Goal: Register for event/course

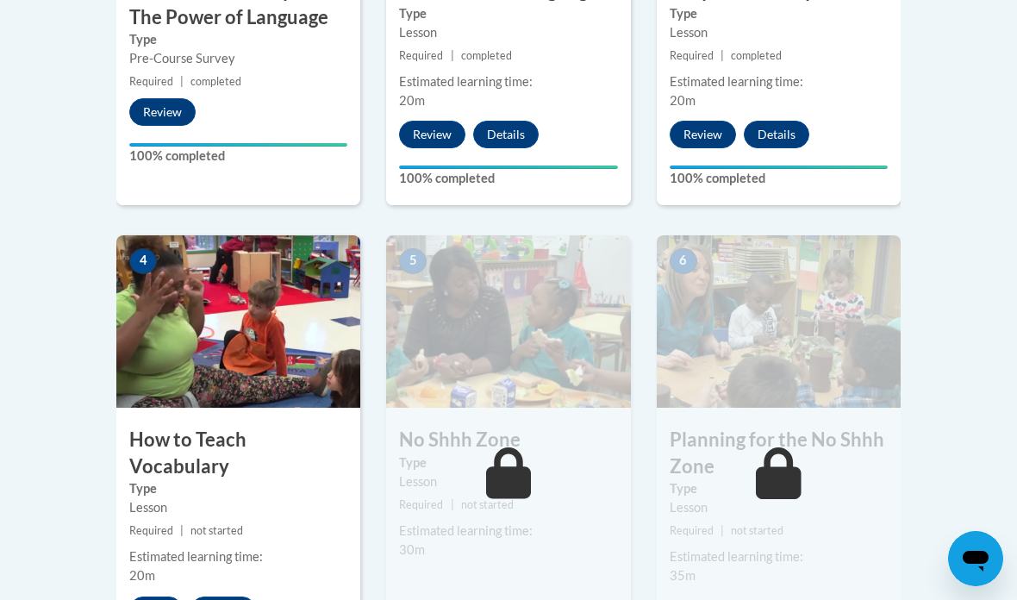
scroll to position [841, 0]
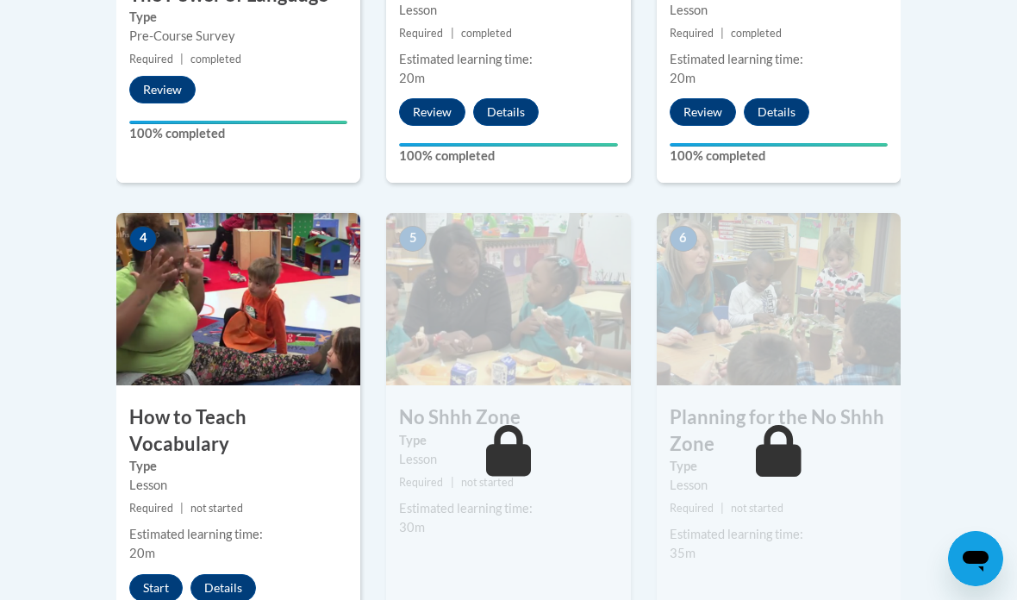
click at [178, 583] on div "4 How to Teach Vocabulary Type Lesson Required | not started Estimated learning…" at bounding box center [238, 436] width 244 height 446
click at [148, 574] on button "Start" at bounding box center [155, 588] width 53 height 28
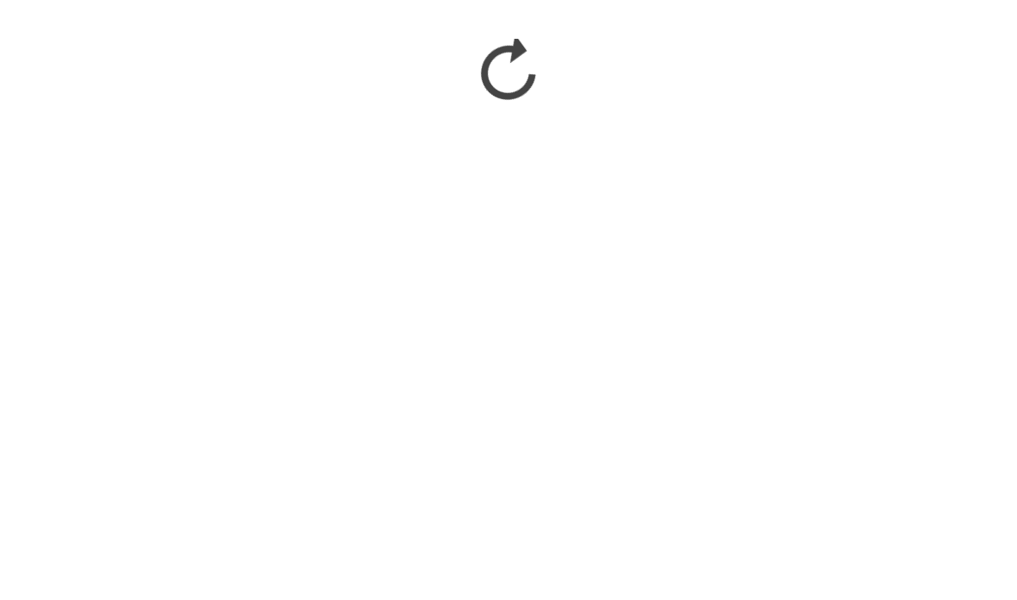
scroll to position [1157, 0]
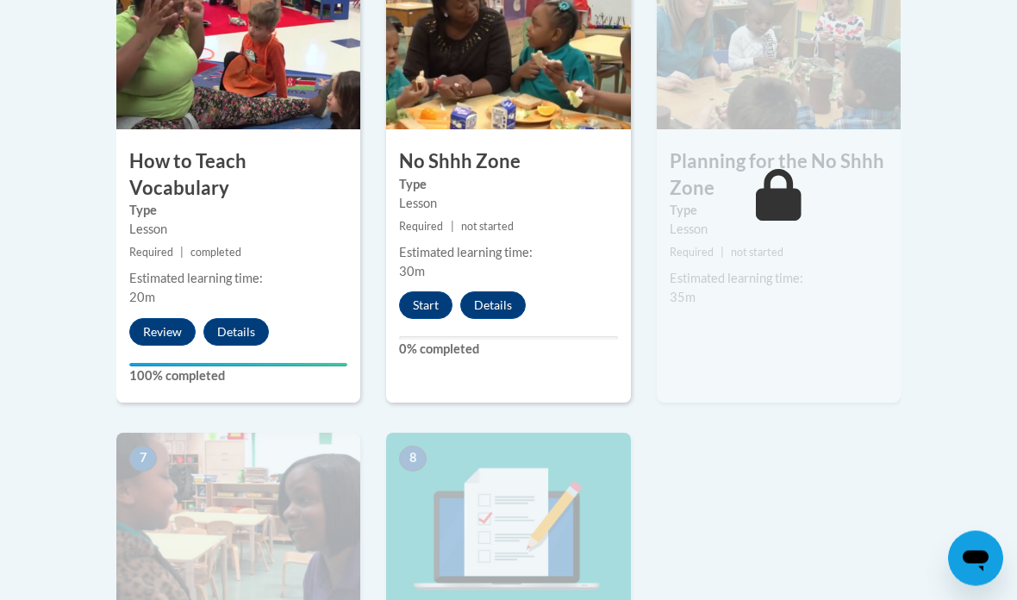
scroll to position [1087, 0]
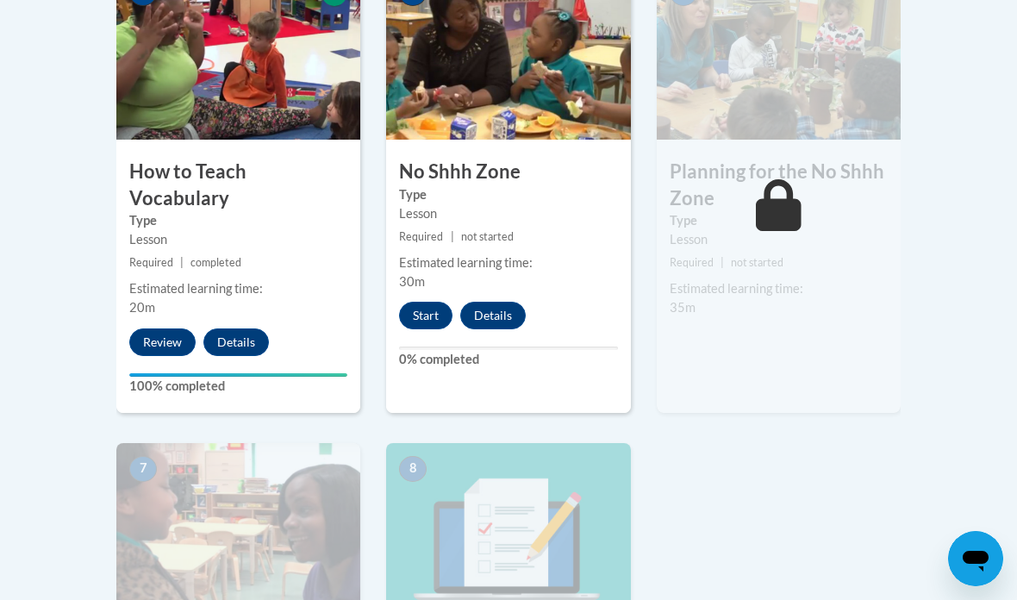
click at [425, 305] on button "Start" at bounding box center [425, 316] width 53 height 28
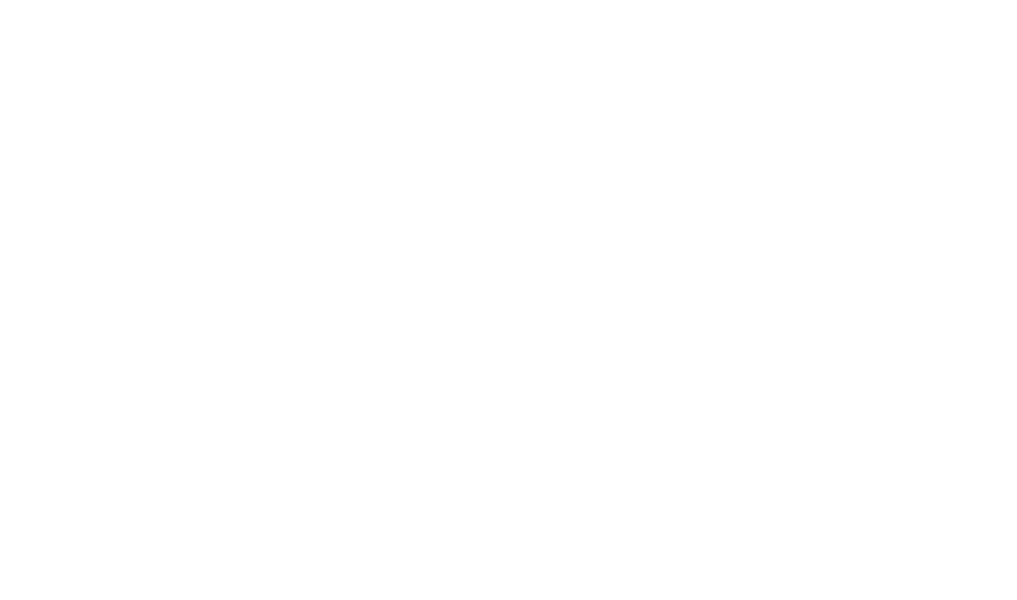
scroll to position [1667, 0]
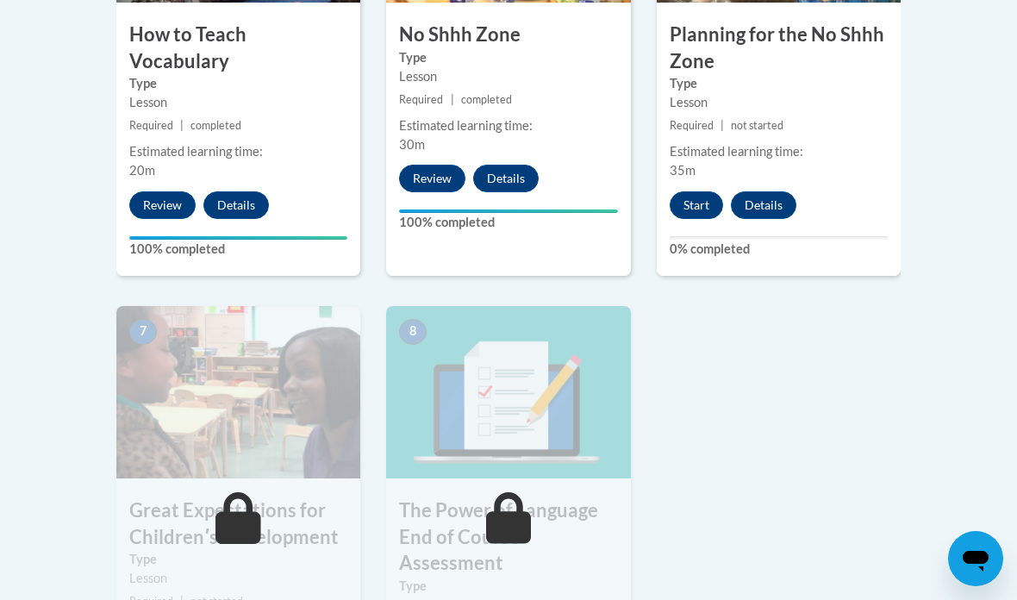
scroll to position [1223, 0]
